Goal: Complete application form

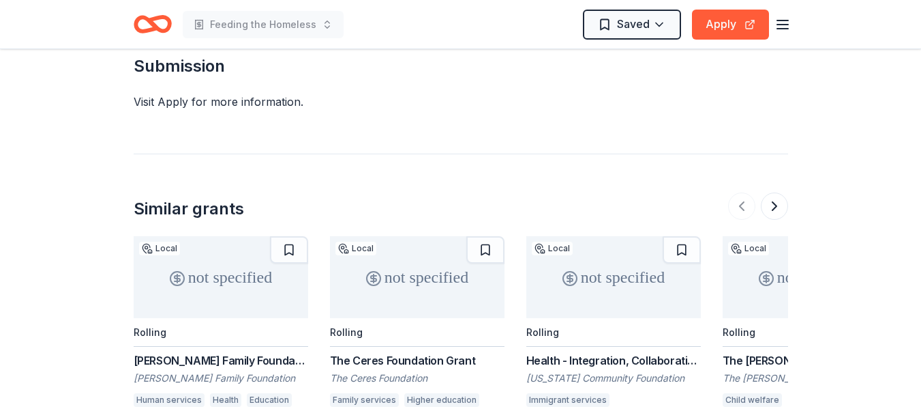
scroll to position [1261, 0]
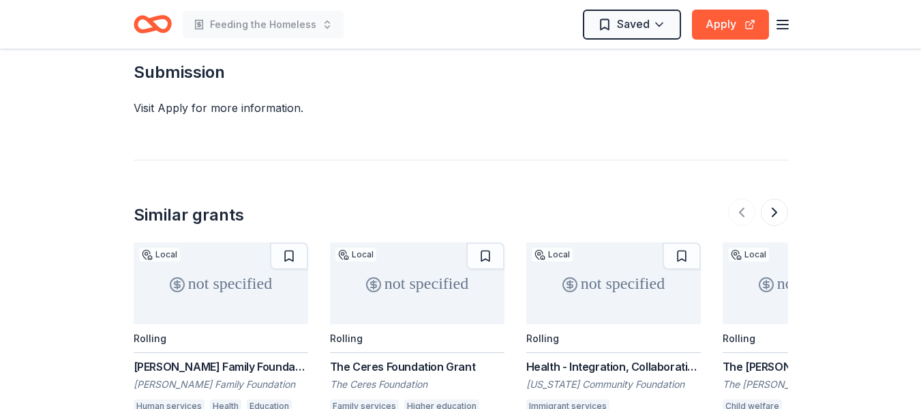
drag, startPoint x: 915, startPoint y: 296, endPoint x: 902, endPoint y: 179, distance: 117.3
click at [738, 19] on button "Apply" at bounding box center [730, 25] width 77 height 30
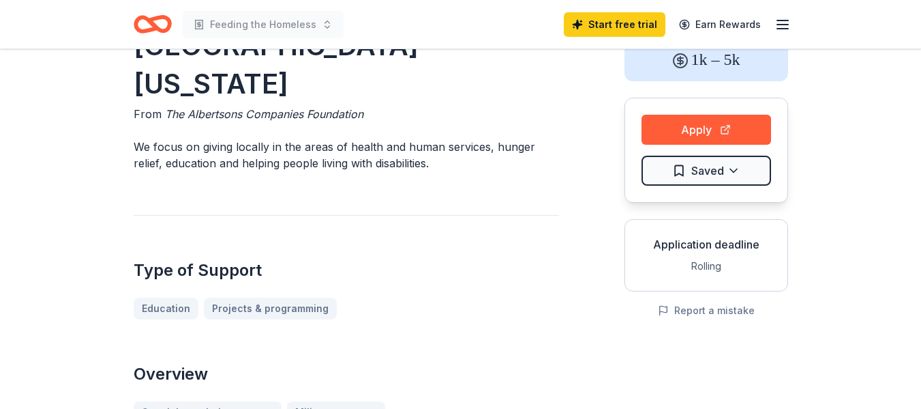
scroll to position [80, 0]
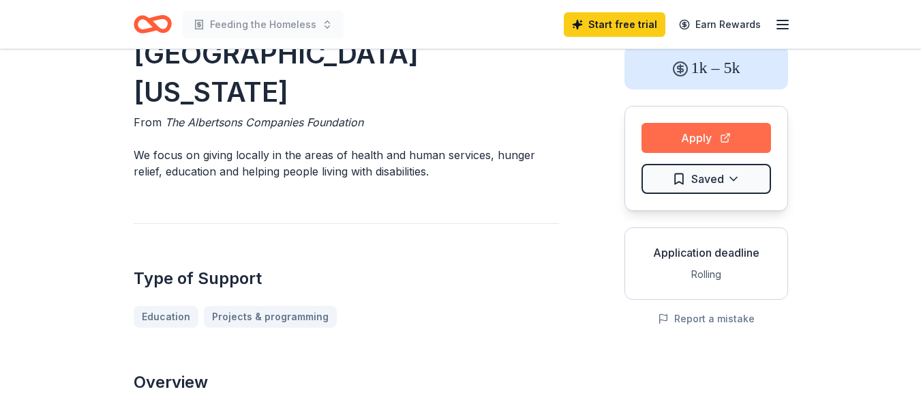
click at [683, 136] on button "Apply" at bounding box center [707, 138] width 130 height 30
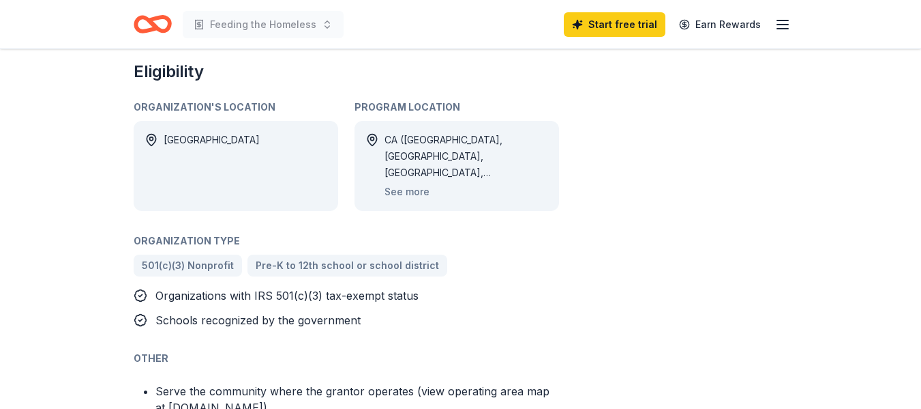
scroll to position [0, 0]
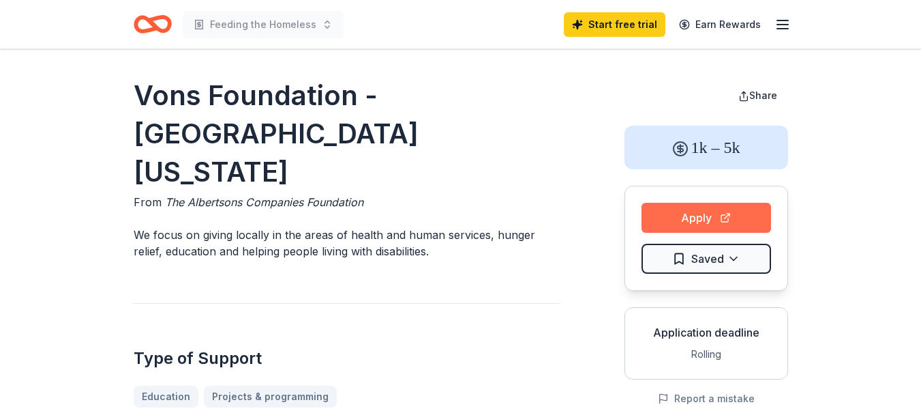
click at [719, 217] on button "Apply" at bounding box center [707, 218] width 130 height 30
